Goal: Information Seeking & Learning: Learn about a topic

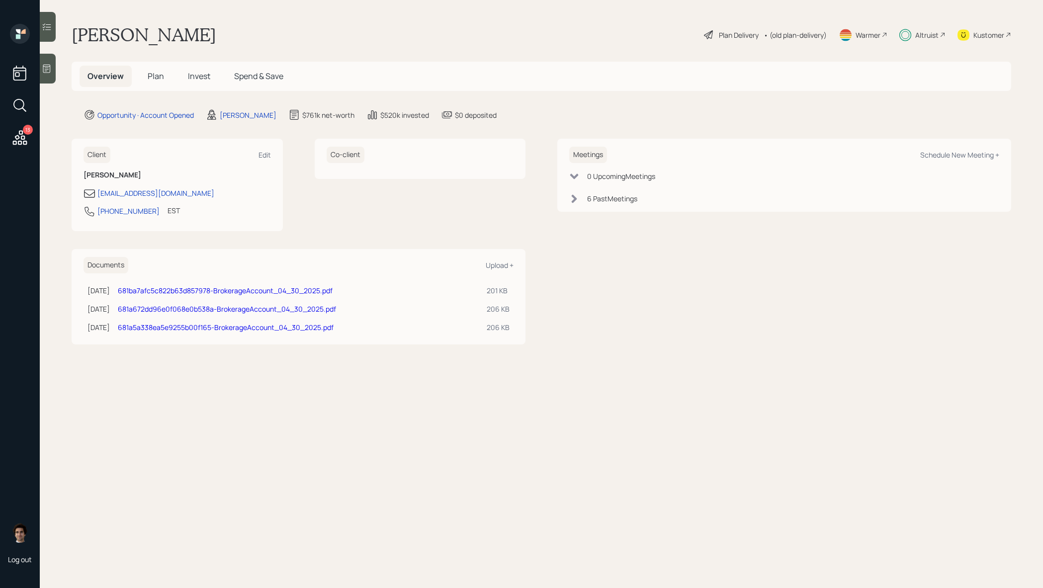
click at [201, 73] on span "Invest" at bounding box center [199, 76] width 22 height 11
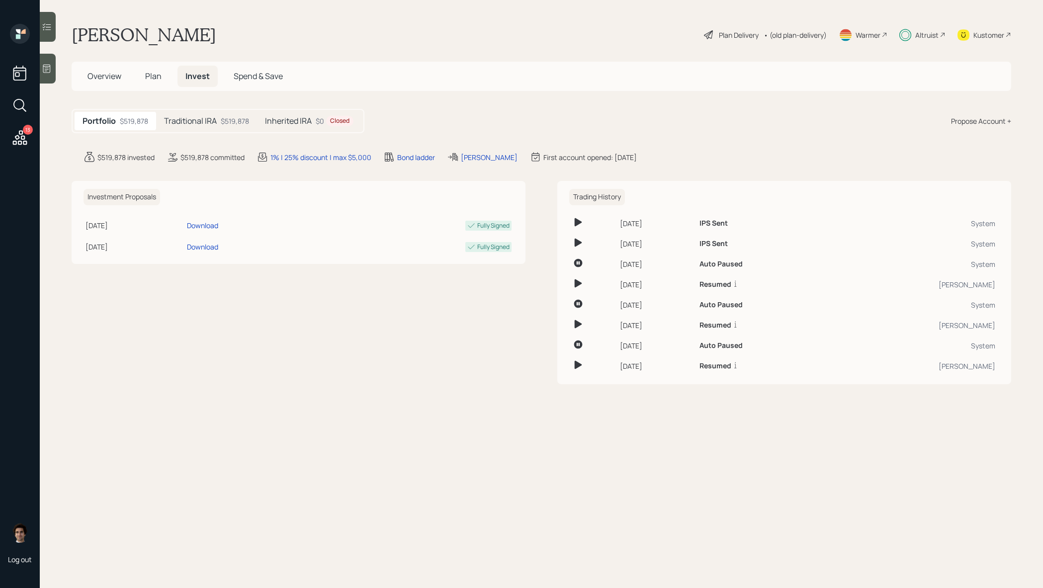
click at [237, 109] on div "Portfolio $519,878 Traditional IRA $519,878 Inherited IRA $0 Closed" at bounding box center [218, 121] width 293 height 24
click at [237, 116] on div "$519,878" at bounding box center [235, 121] width 28 height 10
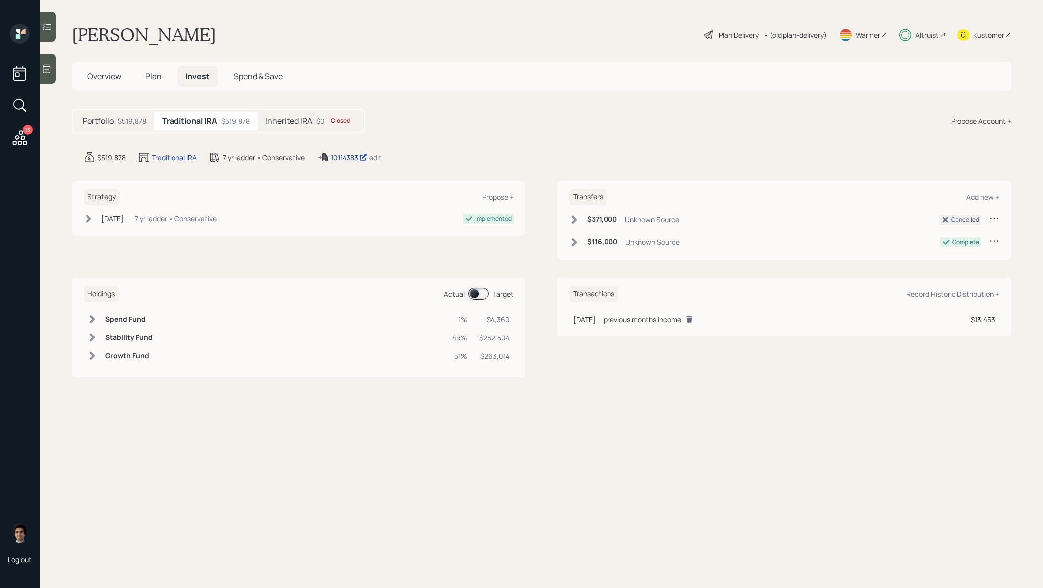
click at [339, 156] on div "10114383" at bounding box center [349, 157] width 37 height 10
click at [129, 112] on div "Portfolio $519,878" at bounding box center [115, 121] width 80 height 18
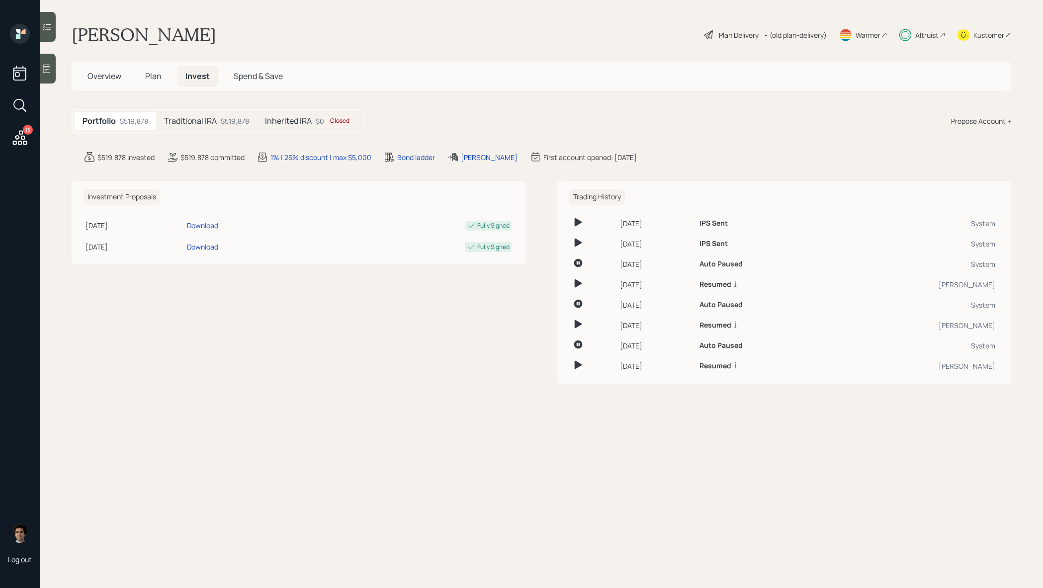
click at [150, 90] on div "Overview Plan Invest Spend & Save" at bounding box center [542, 76] width 940 height 29
click at [162, 77] on h5 "Plan" at bounding box center [153, 76] width 32 height 21
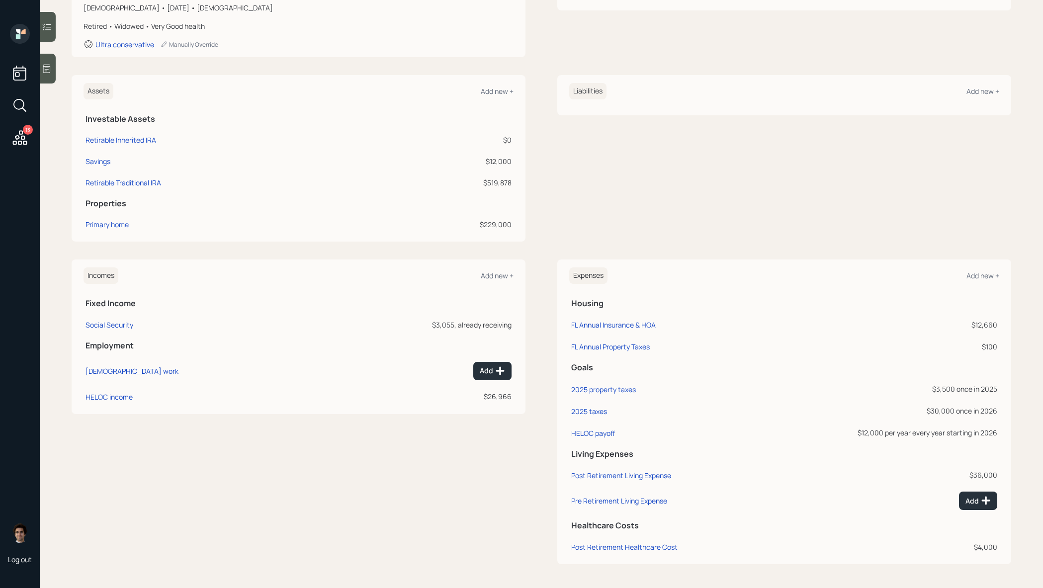
scroll to position [180, 0]
drag, startPoint x: 926, startPoint y: 413, endPoint x: 998, endPoint y: 409, distance: 72.2
click at [998, 409] on td "$30,000 once in [DATE]" at bounding box center [877, 410] width 243 height 22
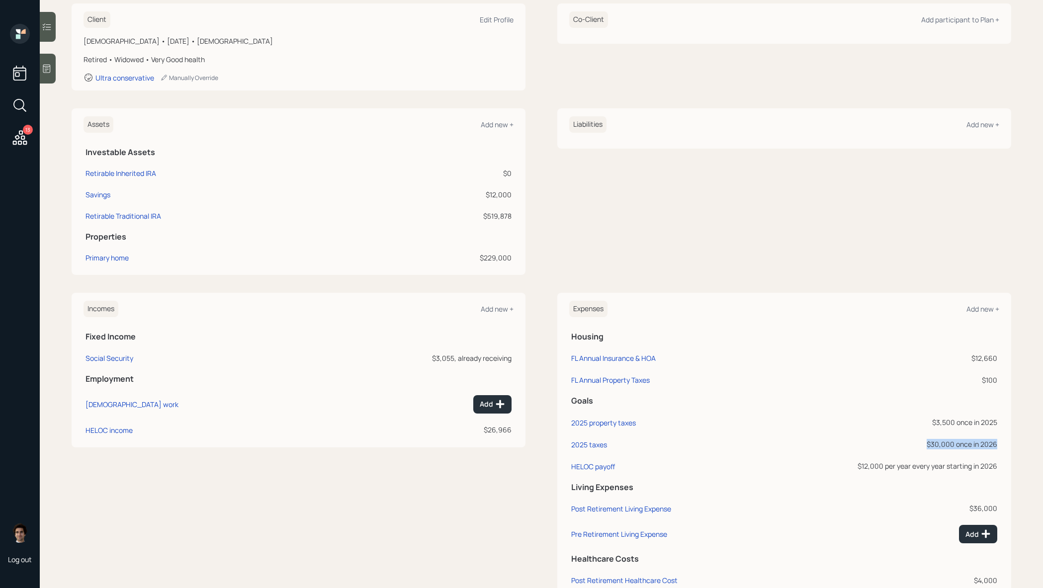
scroll to position [147, 0]
click at [988, 443] on div "$30,000 once in [DATE]" at bounding box center [877, 444] width 239 height 10
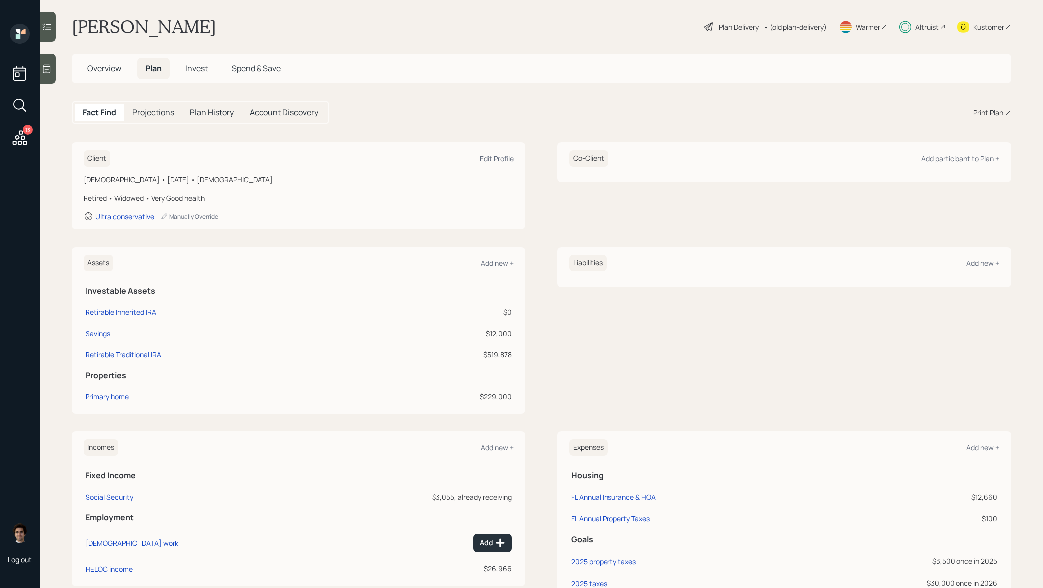
scroll to position [0, 0]
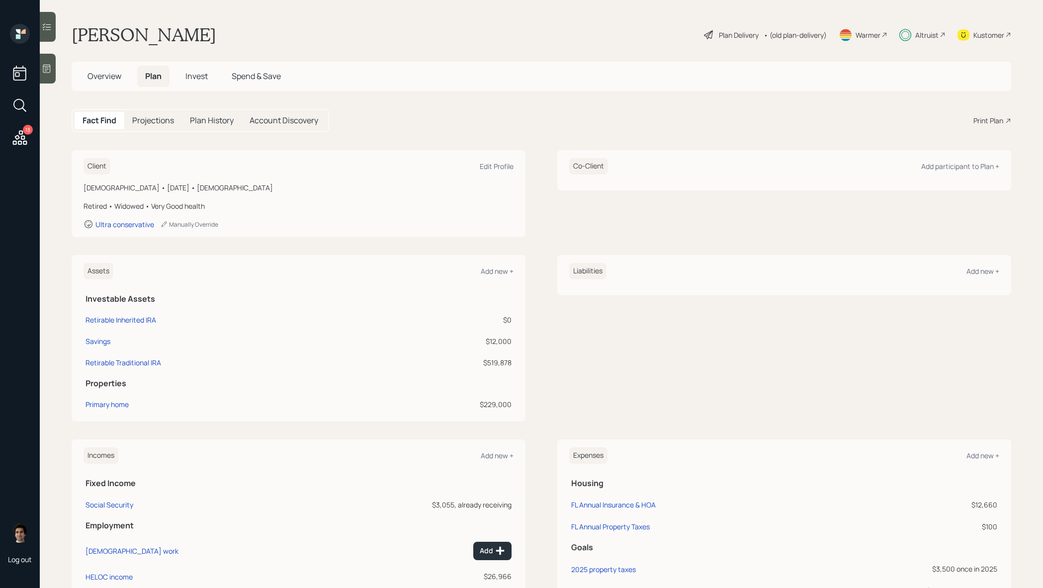
click at [725, 39] on div "Plan Delivery" at bounding box center [739, 35] width 40 height 10
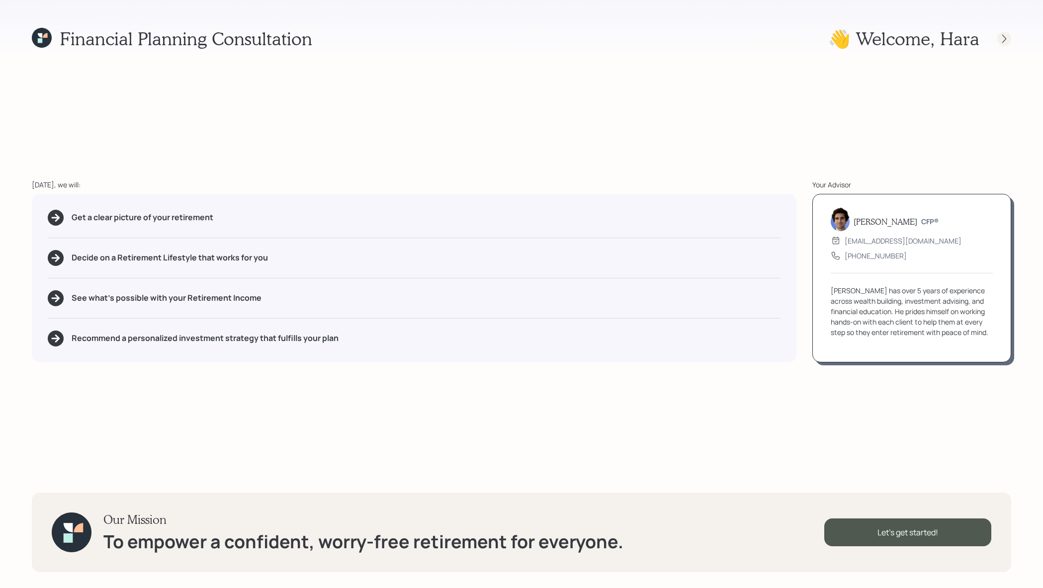
click at [1007, 36] on icon at bounding box center [1004, 39] width 10 height 10
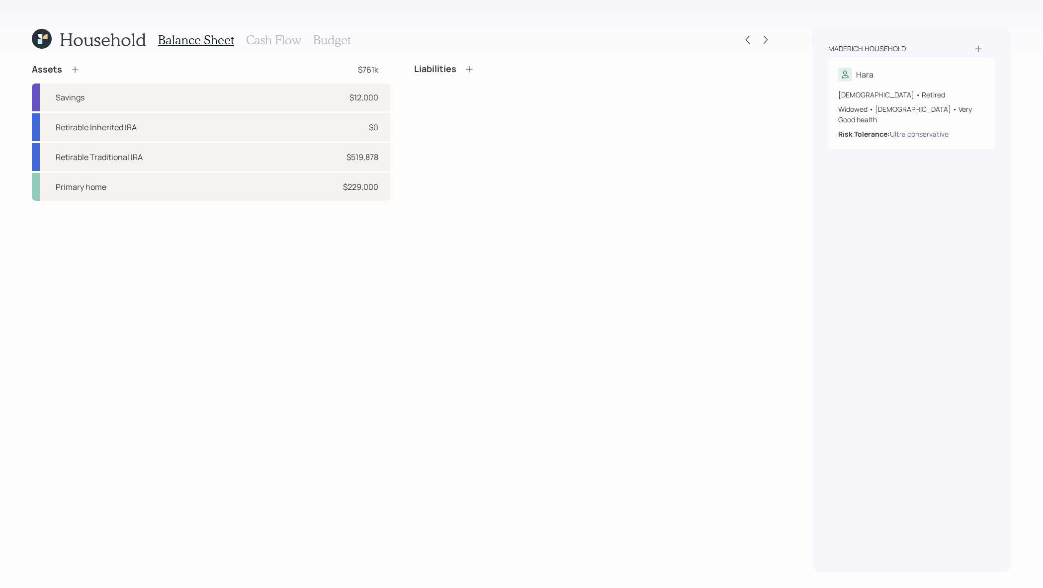
click at [273, 42] on h3 "Cash Flow" at bounding box center [273, 40] width 55 height 14
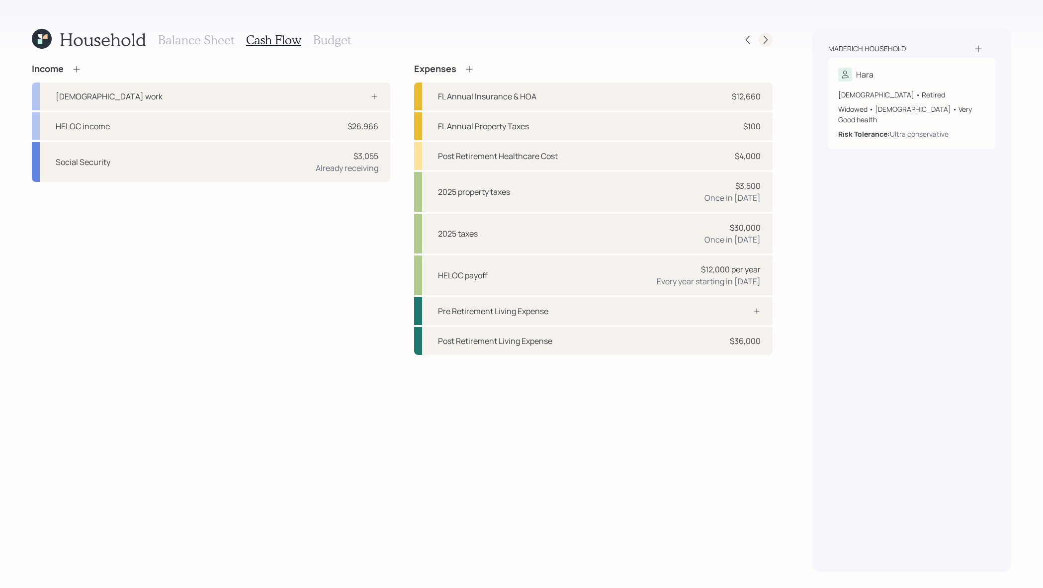
click at [764, 42] on icon at bounding box center [766, 40] width 4 height 8
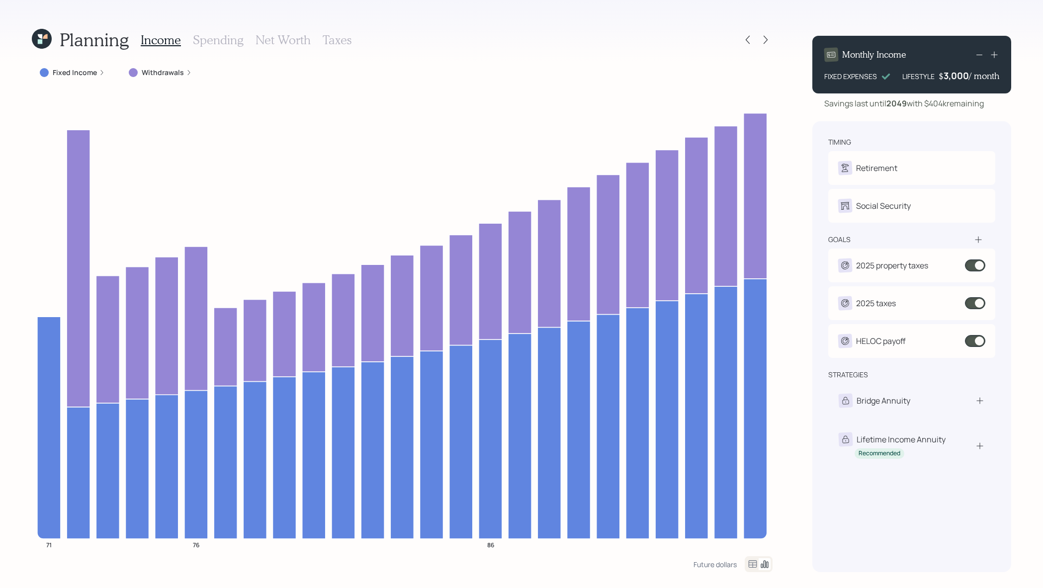
click at [80, 74] on label "Fixed Income" at bounding box center [75, 73] width 44 height 10
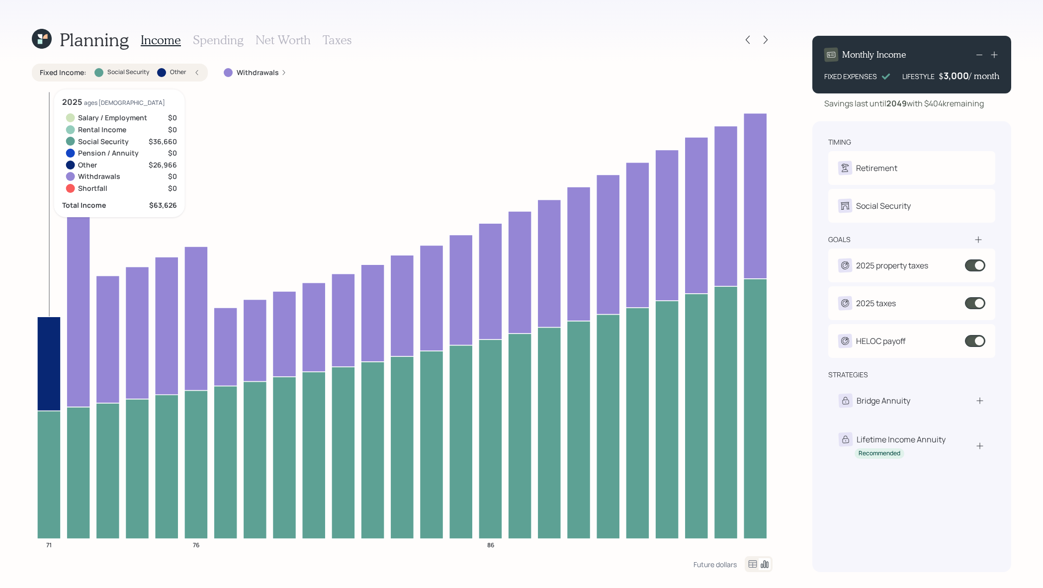
click at [53, 449] on icon at bounding box center [48, 475] width 23 height 128
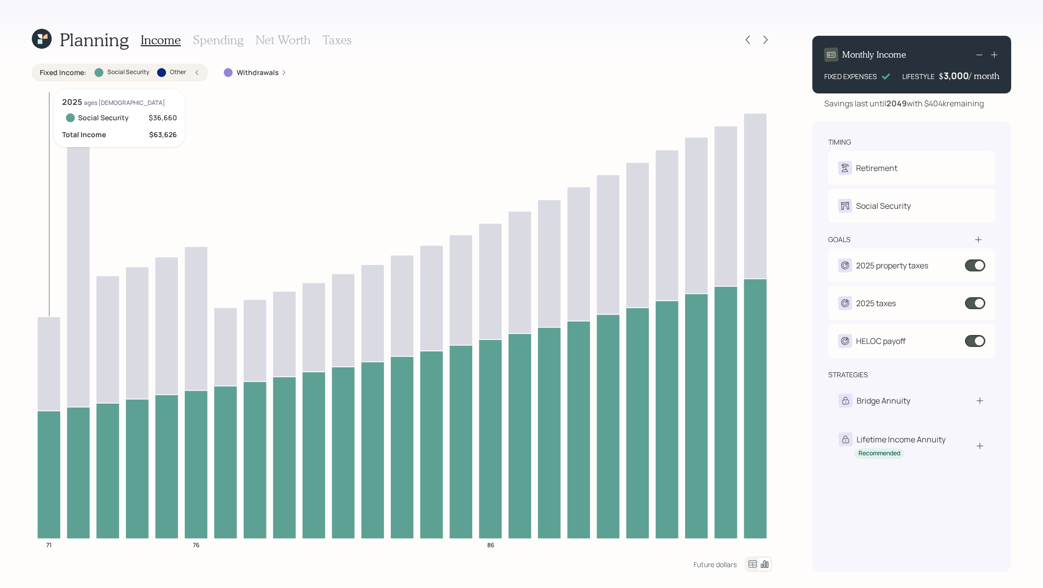
click at [53, 449] on icon at bounding box center [48, 475] width 23 height 128
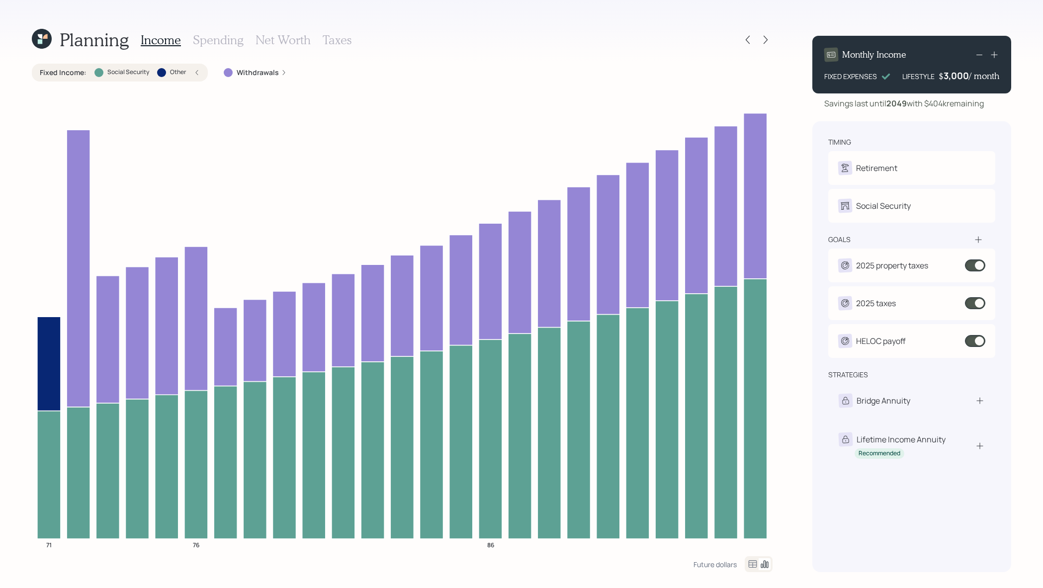
click at [37, 46] on icon at bounding box center [42, 39] width 20 height 20
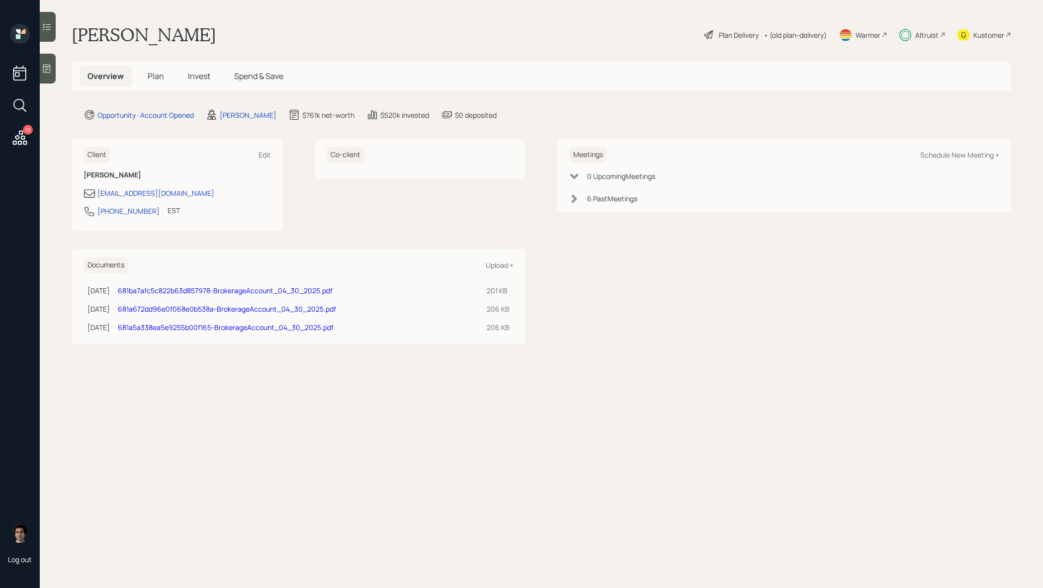
click at [202, 80] on span "Invest" at bounding box center [199, 76] width 22 height 11
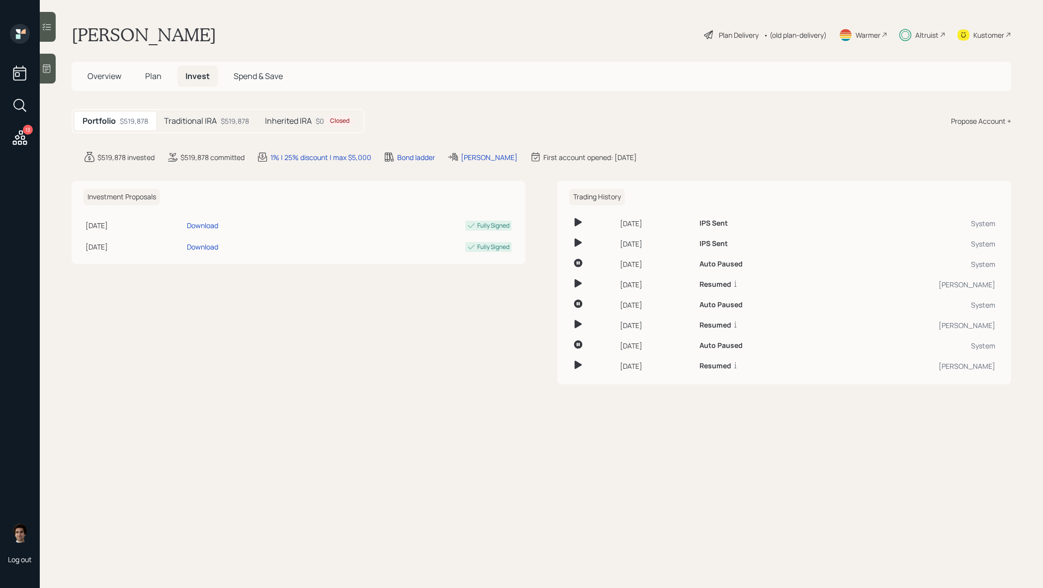
click at [221, 116] on div "$519,878" at bounding box center [235, 121] width 28 height 10
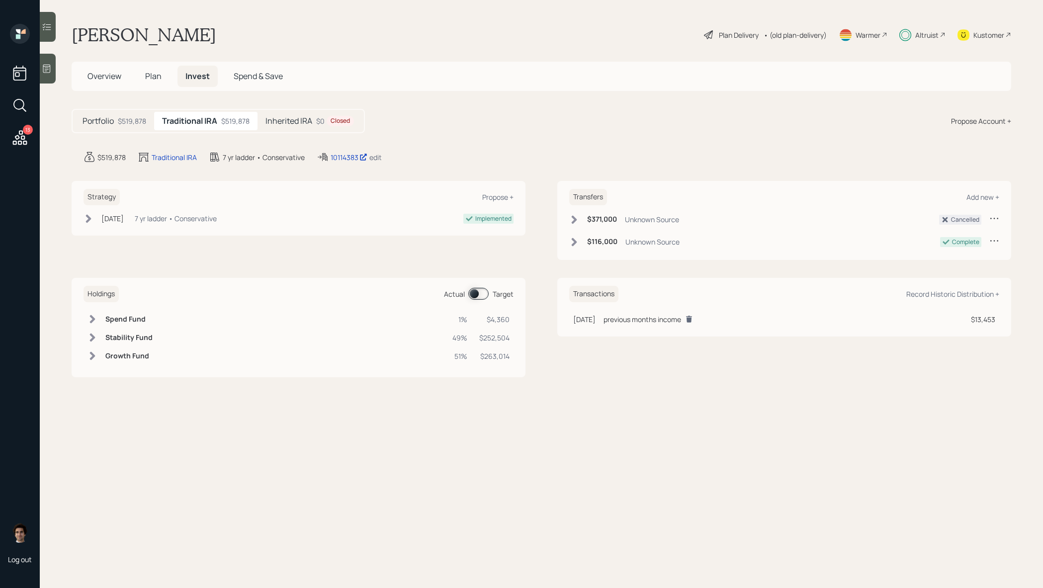
click at [367, 163] on div "10114383 edit" at bounding box center [349, 157] width 65 height 12
click at [360, 157] on div "10114383" at bounding box center [349, 157] width 37 height 10
